Goal: Book appointment/travel/reservation

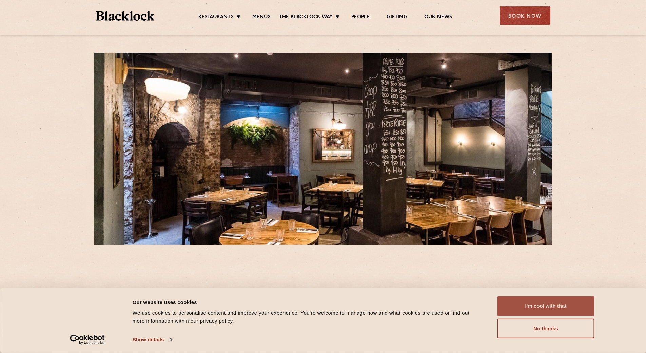
click at [550, 304] on button "I'm cool with that" at bounding box center [546, 306] width 97 height 20
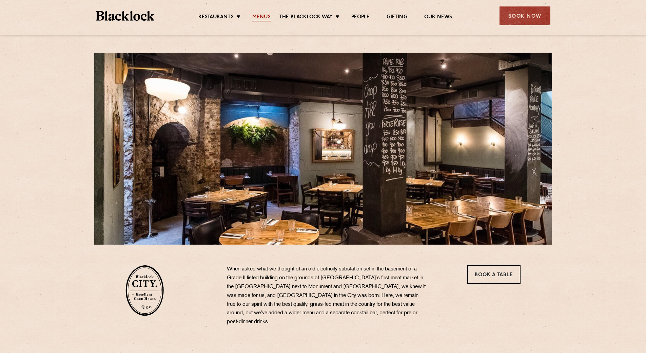
click at [262, 17] on link "Menus" at bounding box center [261, 17] width 18 height 7
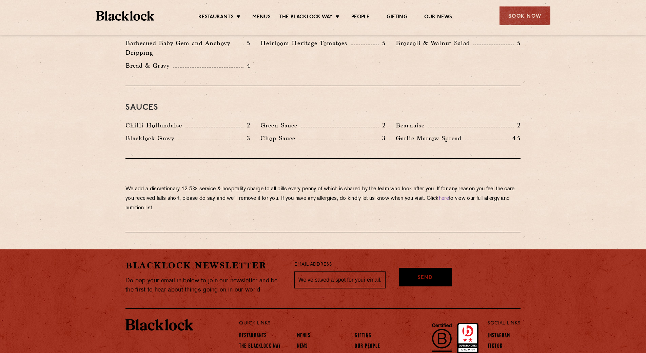
scroll to position [1111, 0]
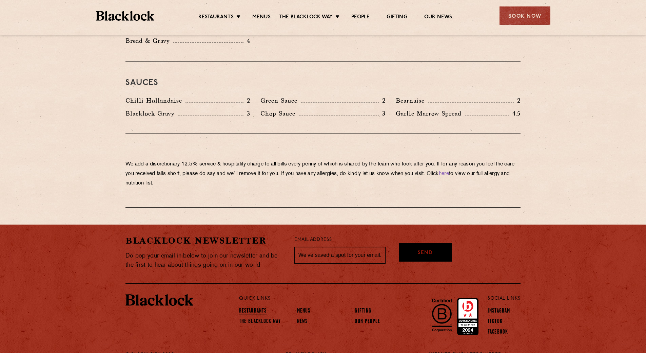
click at [251, 307] on link "Restaurants" at bounding box center [252, 310] width 27 height 7
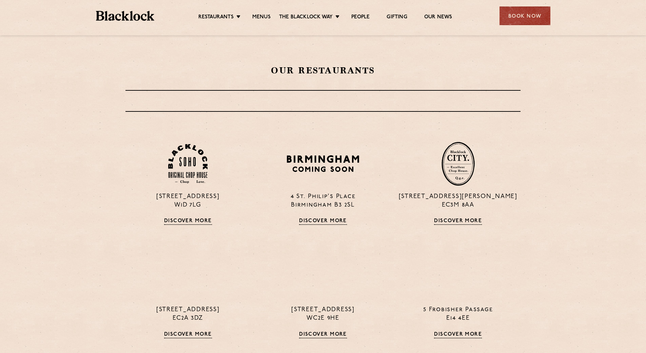
scroll to position [271, 0]
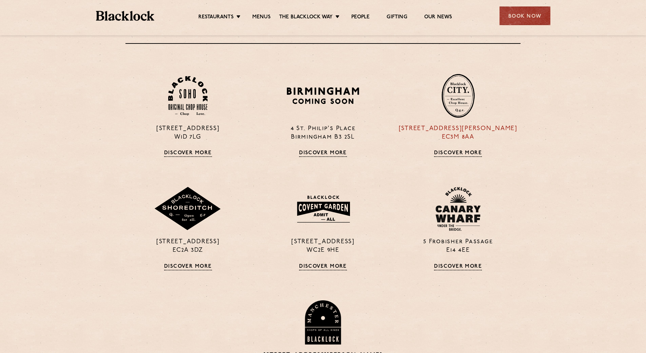
drag, startPoint x: 476, startPoint y: 136, endPoint x: 442, endPoint y: 138, distance: 34.3
click at [442, 138] on p "13 Philpot Lane EC3M 8AA" at bounding box center [458, 133] width 125 height 17
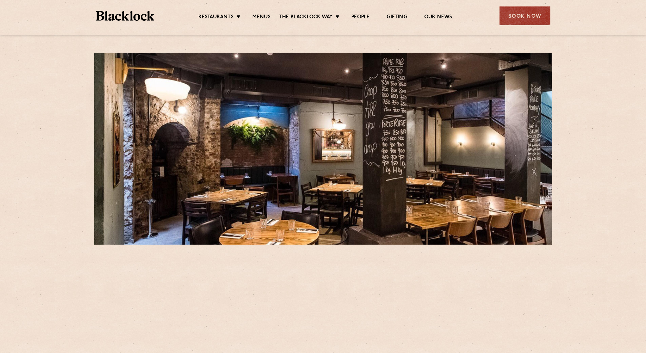
drag, startPoint x: 0, startPoint y: 0, endPoint x: 375, endPoint y: 330, distance: 499.4
click at [374, 331] on div "When asked what we thought of an old electricity substation set in the basement…" at bounding box center [340, 309] width 237 height 69
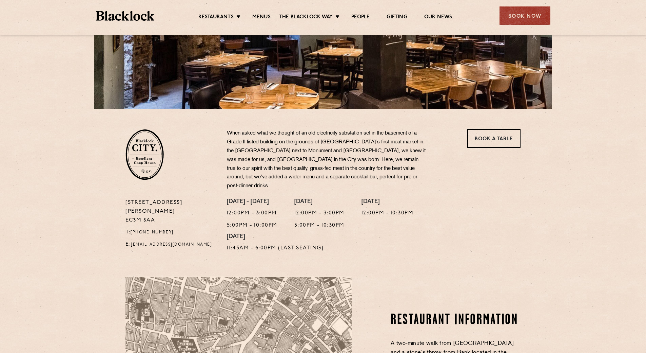
scroll to position [238, 0]
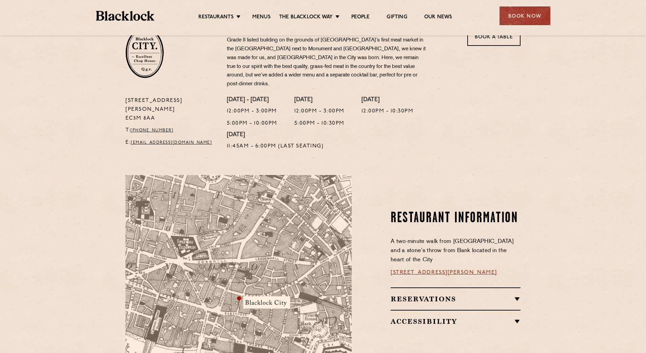
drag, startPoint x: 155, startPoint y: 99, endPoint x: 126, endPoint y: 102, distance: 29.3
click at [126, 102] on p "13 Philpot Lane EC3M 8AA" at bounding box center [171, 109] width 91 height 26
copy p "EC3M 8AA"
click at [495, 43] on link "Book a Table" at bounding box center [494, 36] width 53 height 19
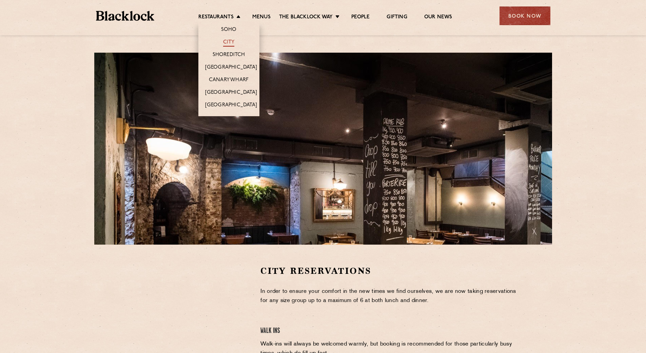
click at [226, 42] on link "City" at bounding box center [229, 42] width 12 height 7
